Goal: Transaction & Acquisition: Purchase product/service

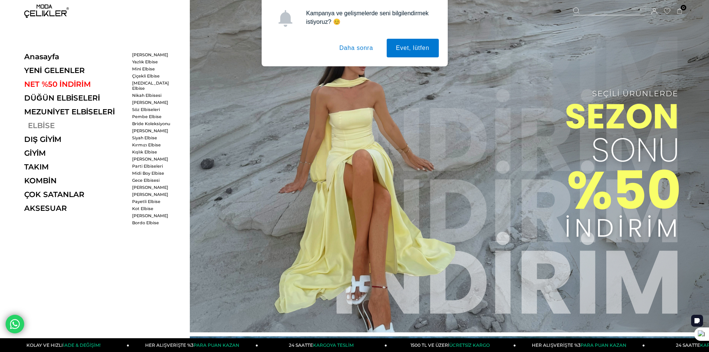
click at [48, 124] on link "ELBİSE" at bounding box center [75, 125] width 102 height 9
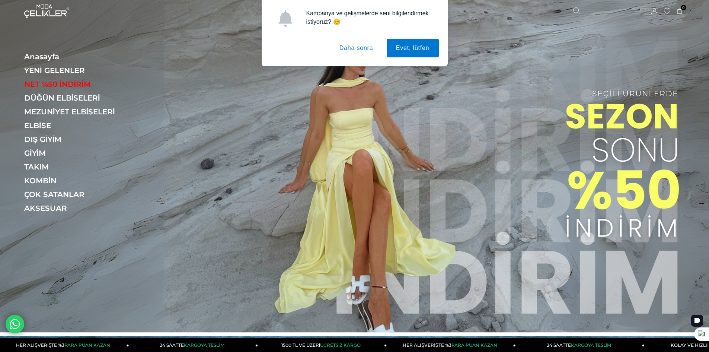
click at [364, 42] on button "Daha sonra" at bounding box center [356, 48] width 52 height 19
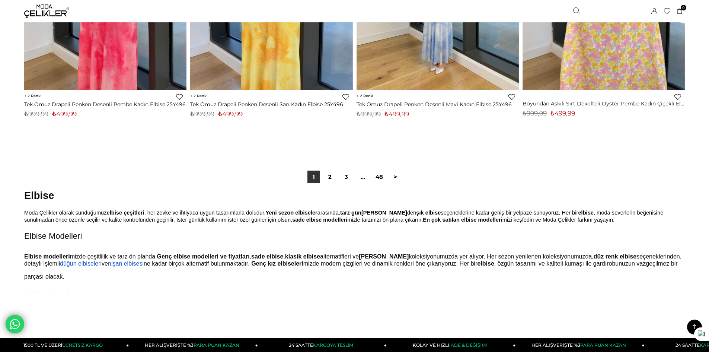
scroll to position [5478, 0]
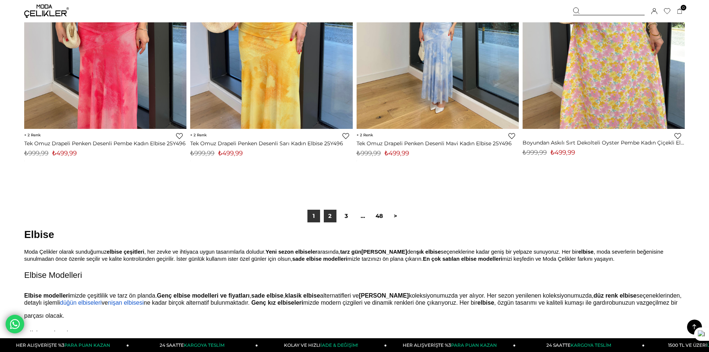
click at [327, 215] on link "2" at bounding box center [330, 216] width 13 height 13
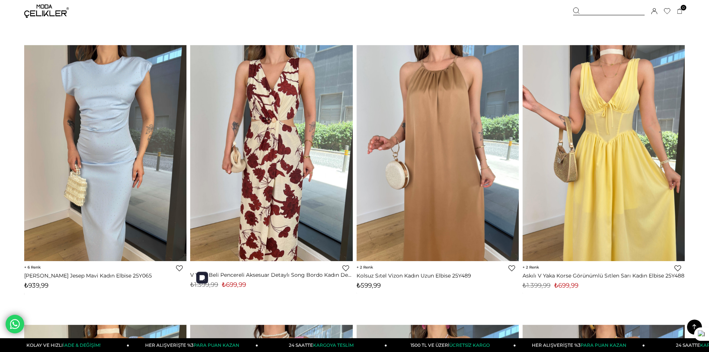
scroll to position [298, 0]
